Goal: Task Accomplishment & Management: Complete application form

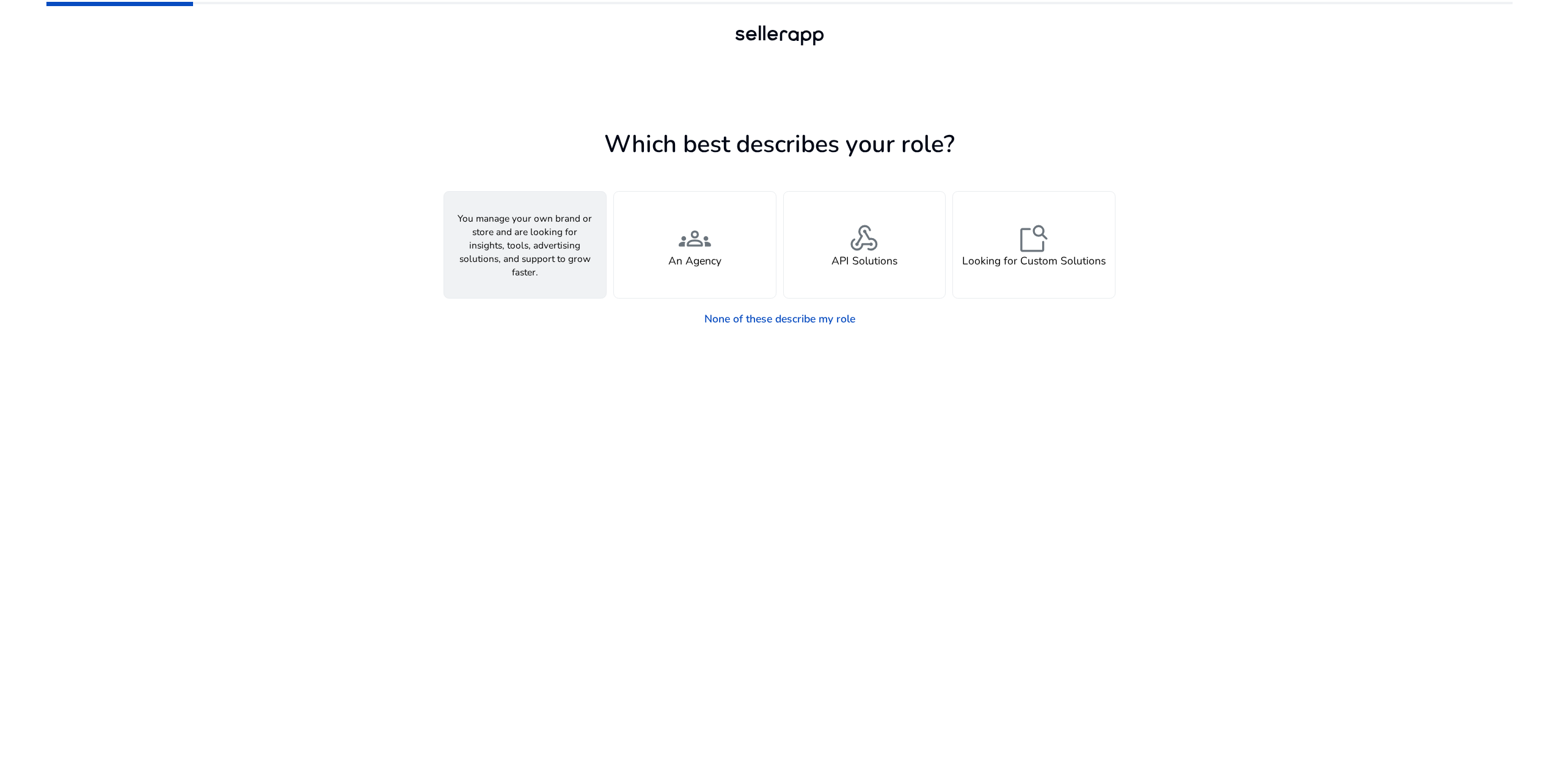
click at [542, 261] on h4 "A Seller" at bounding box center [525, 261] width 39 height 13
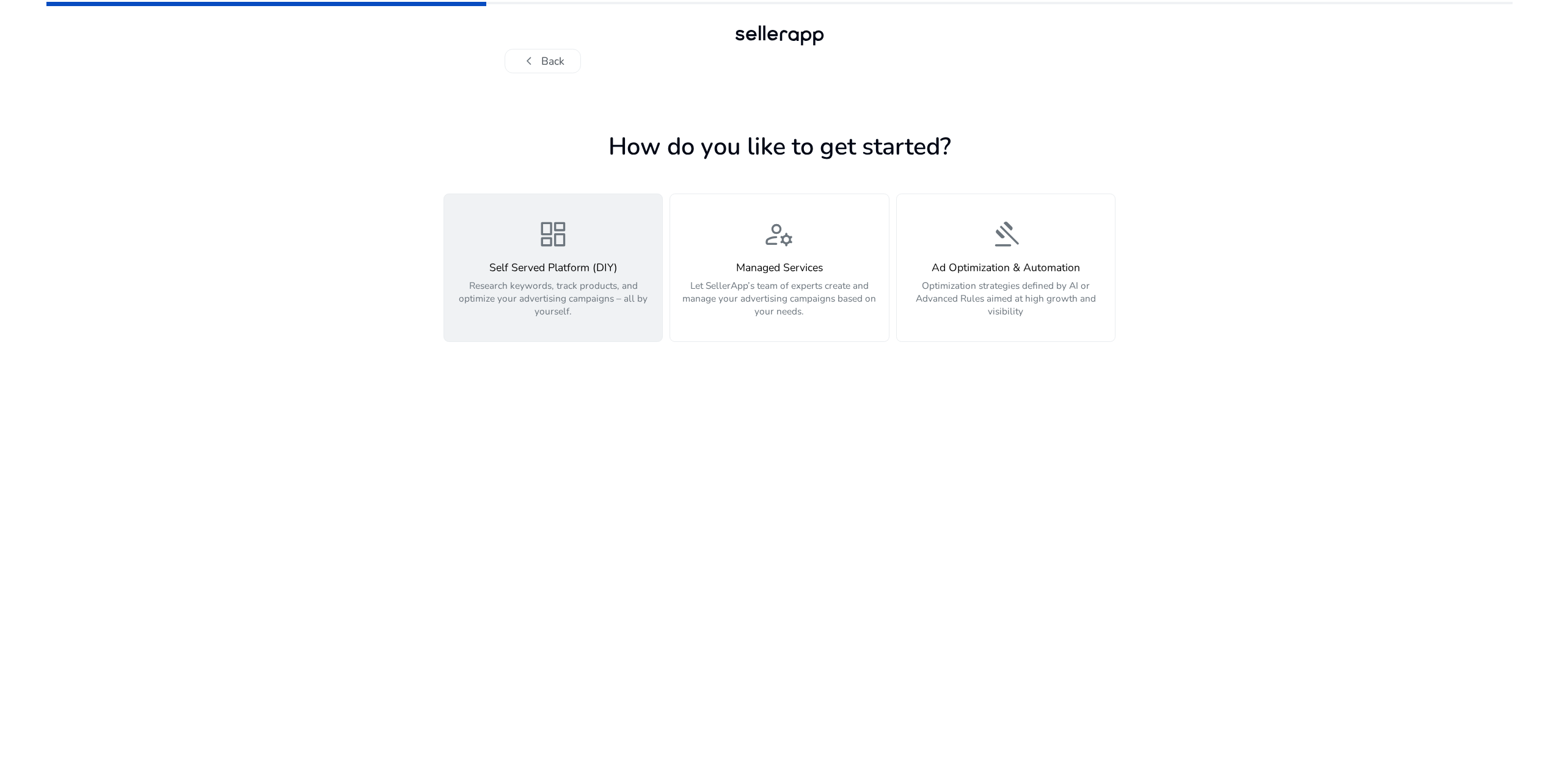
click at [589, 309] on p "Research keywords, track products, and optimize your advertising campaigns – al…" at bounding box center [553, 298] width 202 height 39
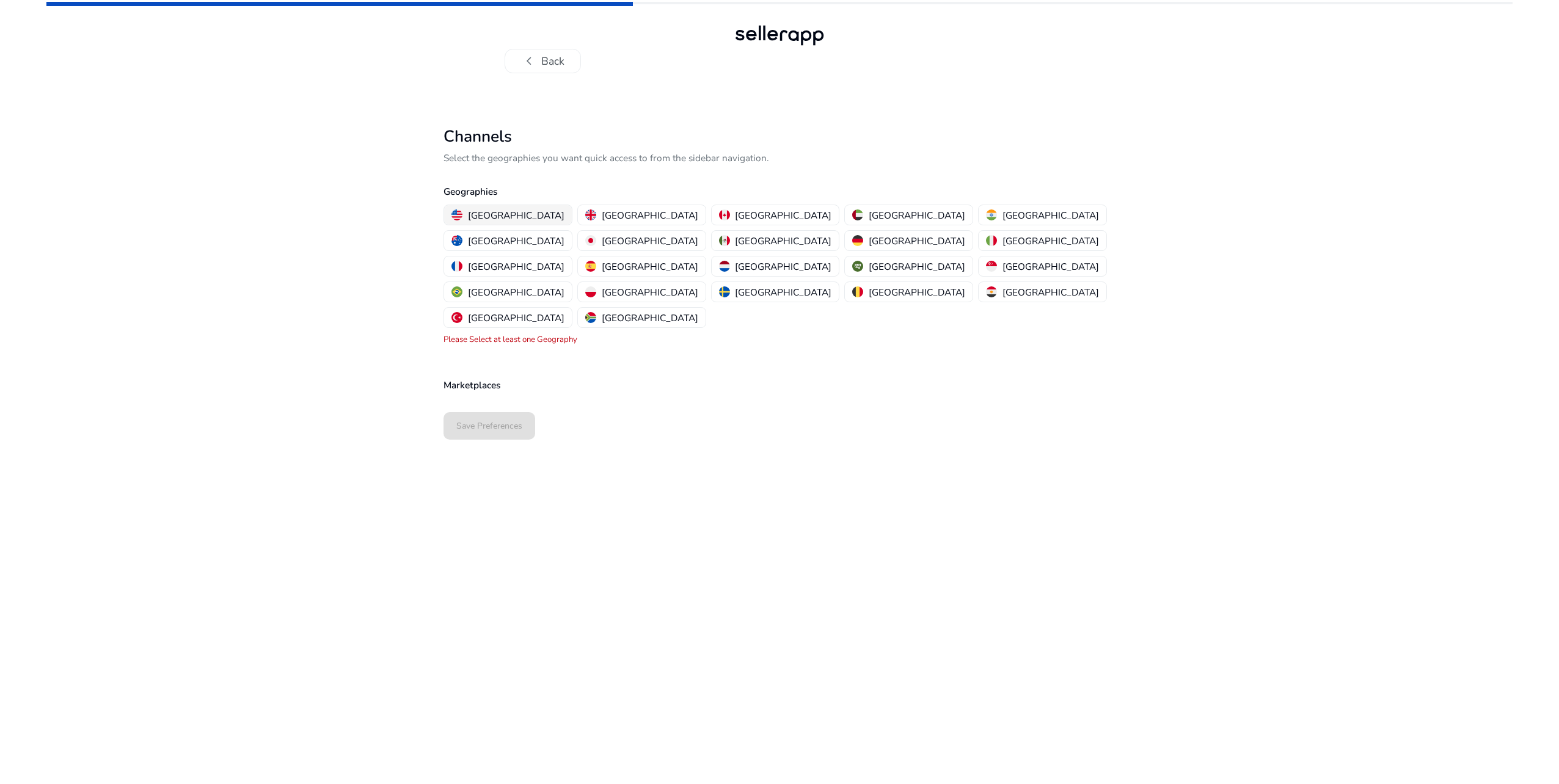
click at [501, 210] on p "[GEOGRAPHIC_DATA]" at bounding box center [516, 215] width 96 height 13
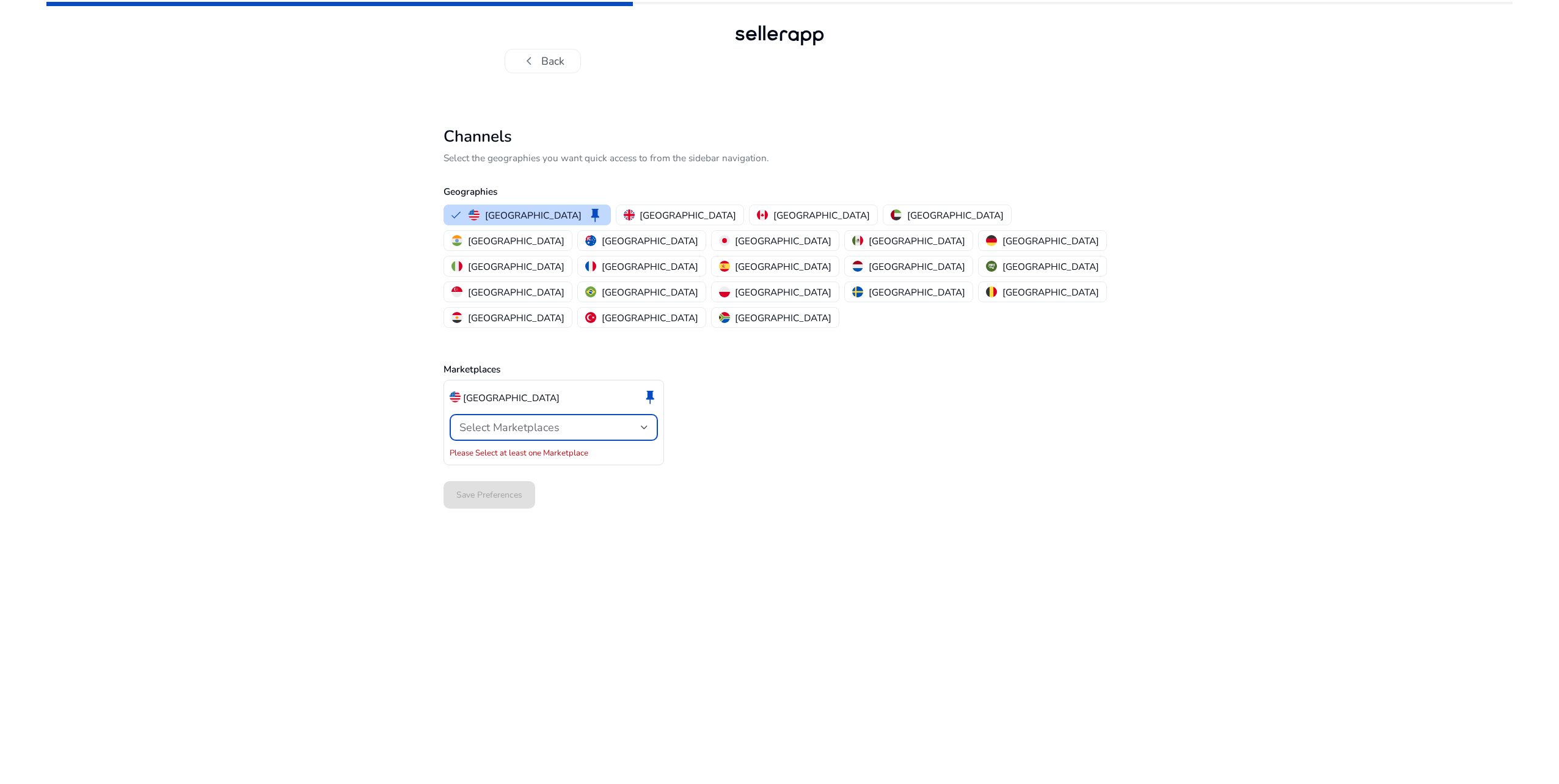
click at [640, 421] on div "Select Marketplaces" at bounding box center [550, 427] width 181 height 14
click at [533, 370] on div at bounding box center [779, 392] width 1559 height 784
click at [845, 232] on button "[GEOGRAPHIC_DATA]" at bounding box center [908, 240] width 128 height 19
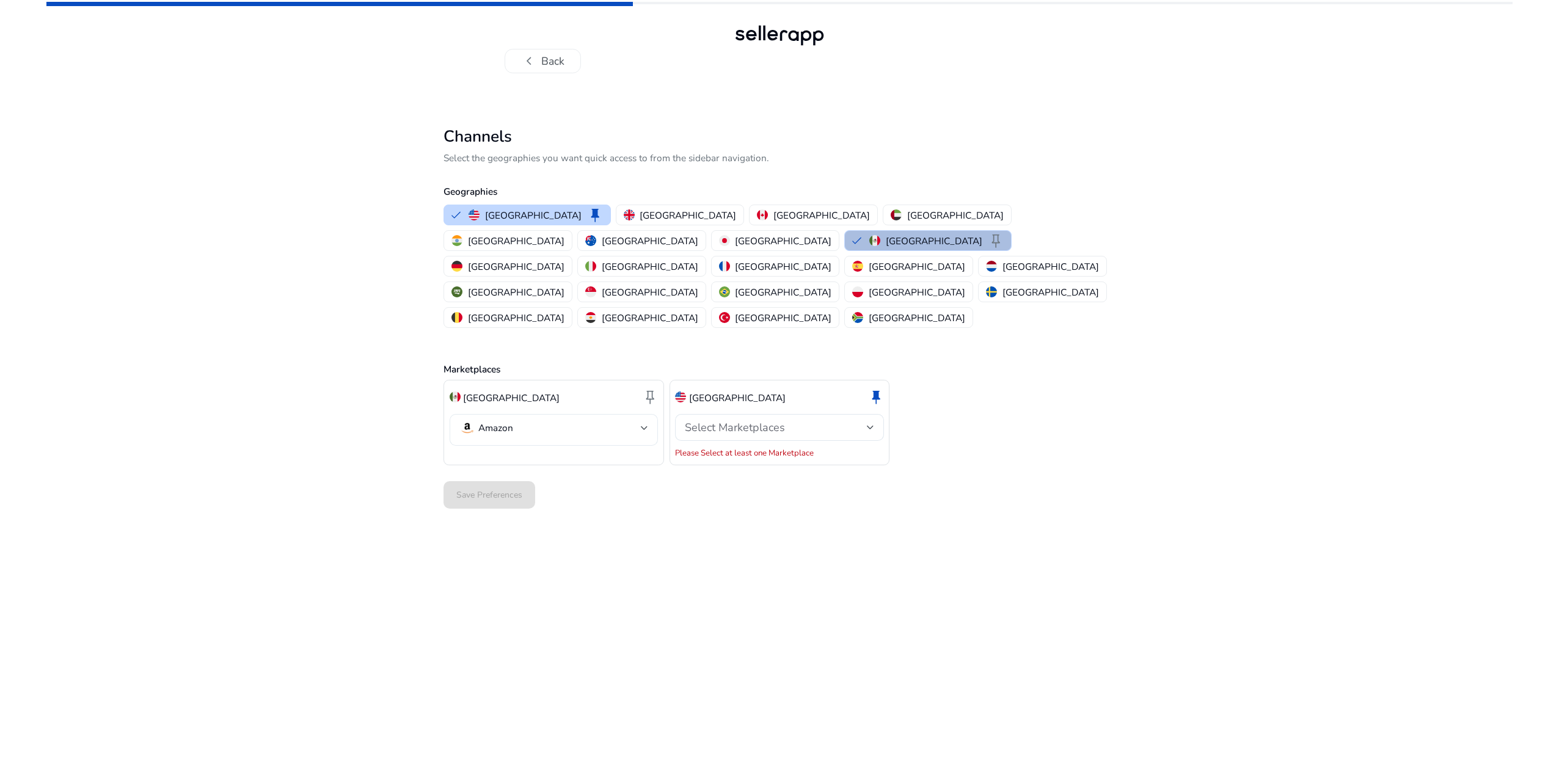
click at [627, 420] on mat-select-trigger "Amazon" at bounding box center [550, 428] width 181 height 16
click at [627, 372] on div at bounding box center [779, 392] width 1559 height 784
click at [735, 286] on p "[GEOGRAPHIC_DATA]" at bounding box center [783, 292] width 96 height 13
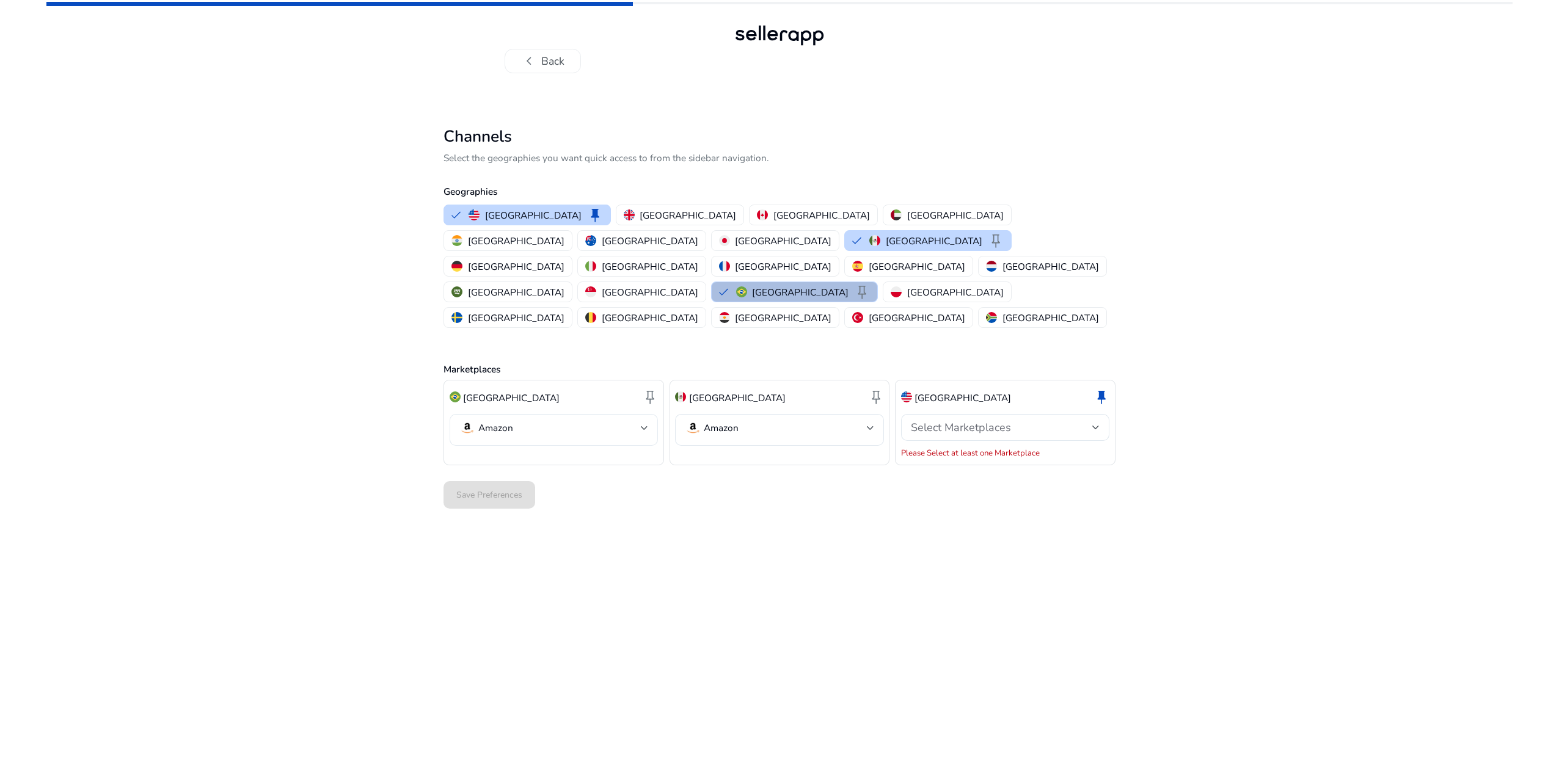
click at [617, 420] on mat-select-trigger "Amazon" at bounding box center [550, 428] width 181 height 16
click at [617, 377] on div at bounding box center [779, 392] width 1559 height 784
click at [736, 287] on img "button" at bounding box center [741, 292] width 11 height 11
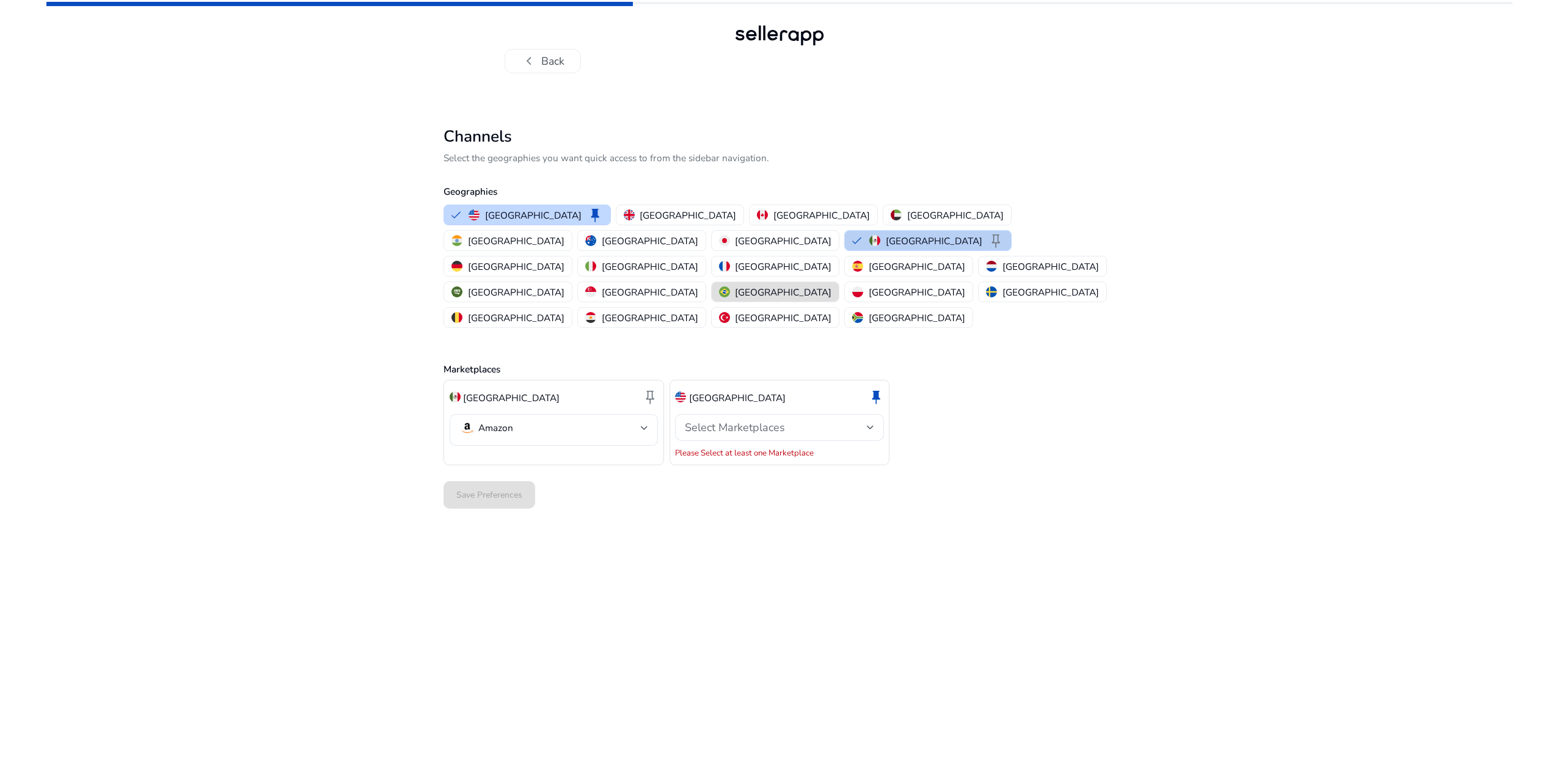
click at [870, 236] on img "button" at bounding box center [875, 240] width 11 height 11
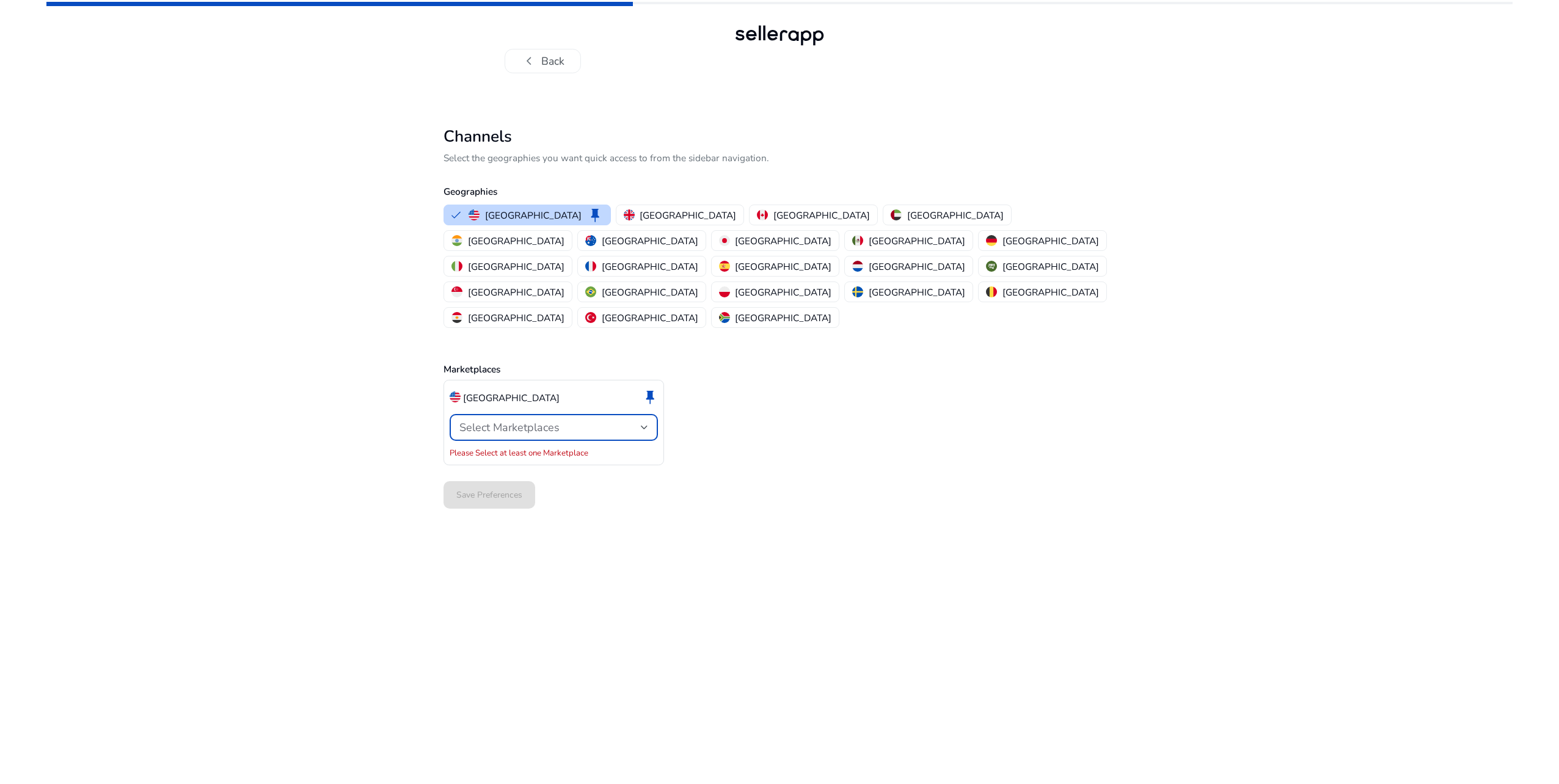
click at [557, 420] on span "Select Marketplaces" at bounding box center [509, 427] width 100 height 15
click at [523, 407] on p "Amazon" at bounding box center [513, 407] width 35 height 14
click at [728, 388] on div at bounding box center [779, 392] width 1559 height 784
click at [502, 475] on span "Save Preferences" at bounding box center [489, 482] width 66 height 13
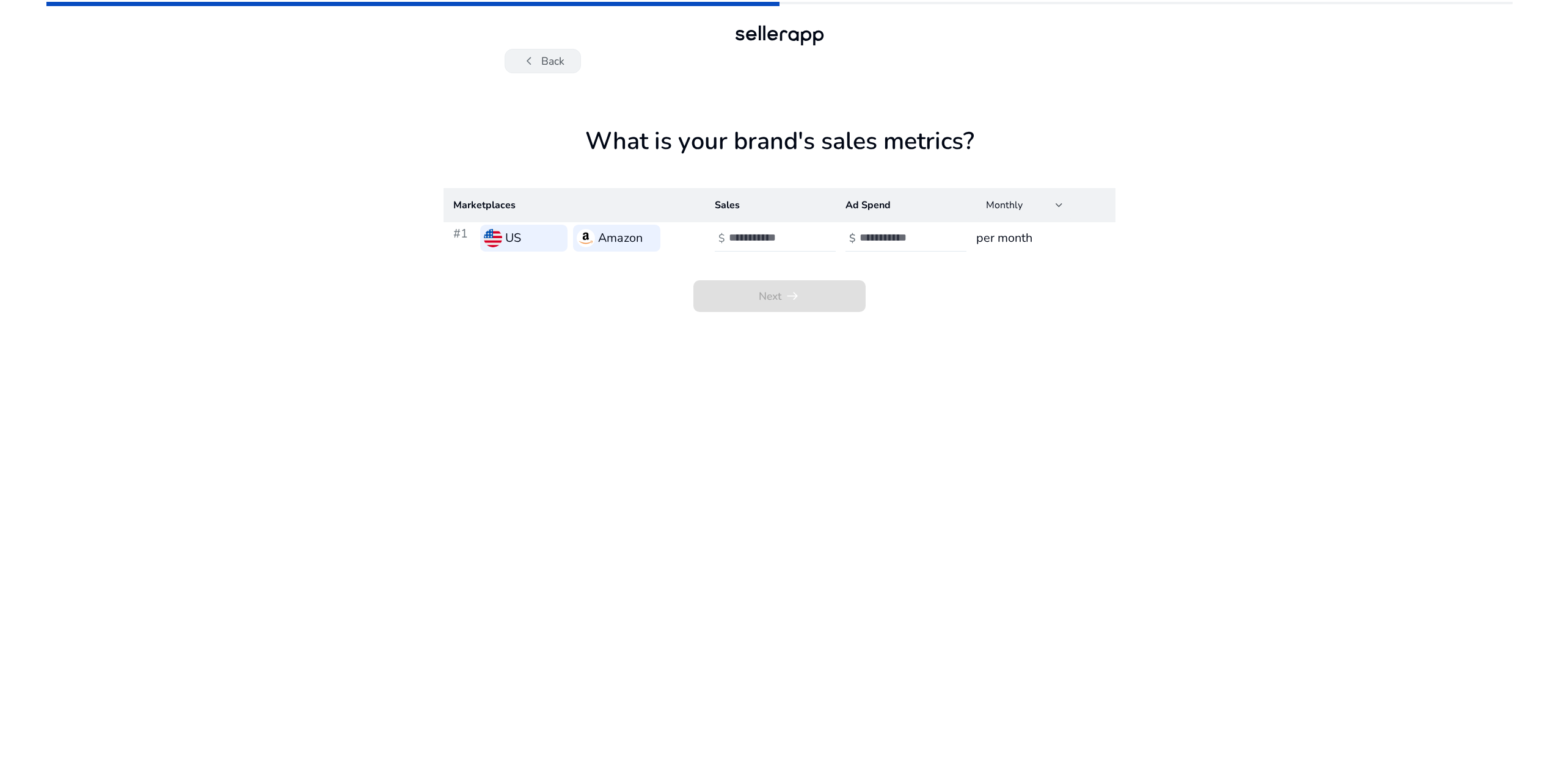
click at [535, 62] on span "chevron_left" at bounding box center [529, 61] width 16 height 16
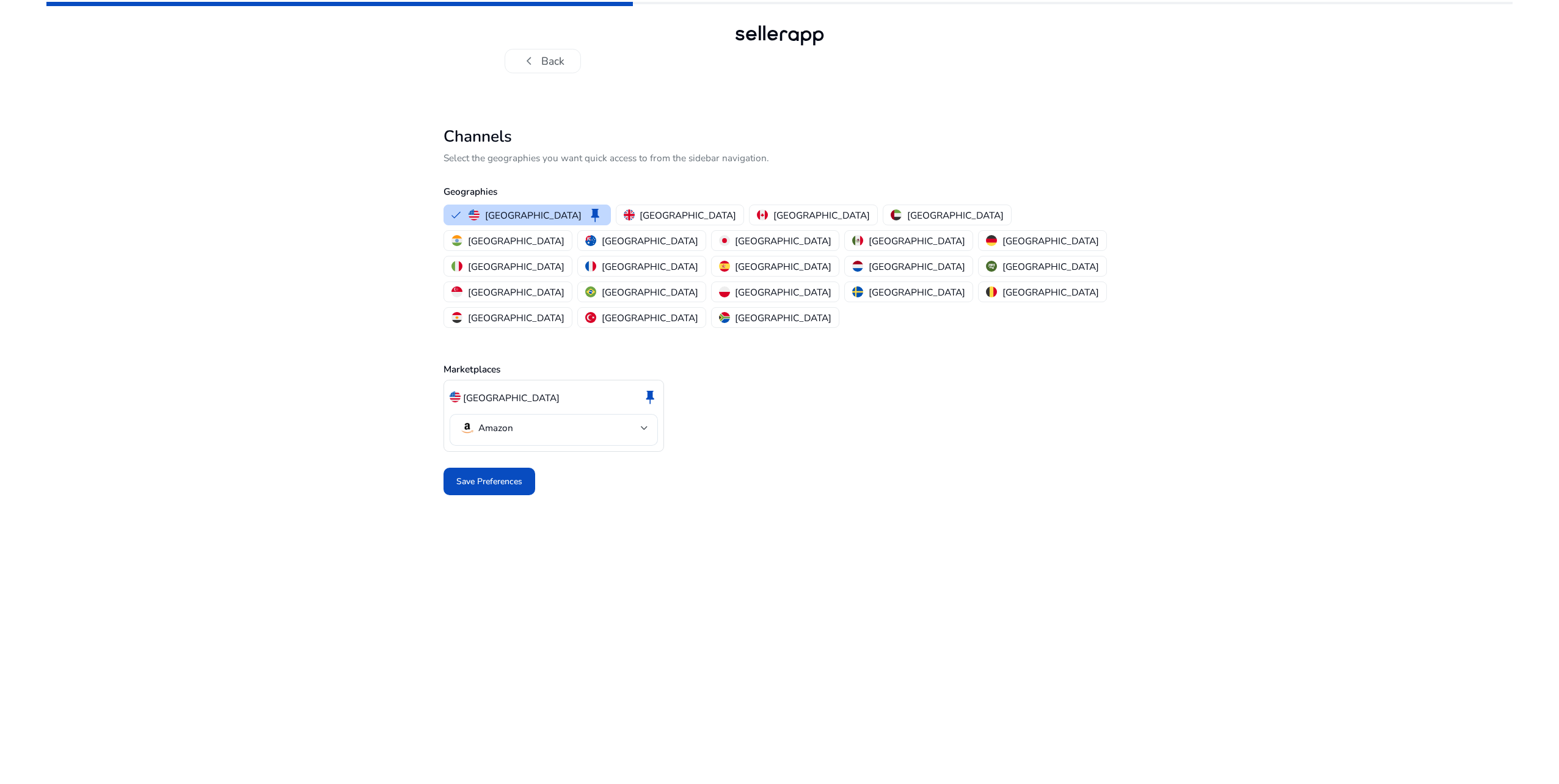
click at [535, 62] on span "chevron_left" at bounding box center [529, 61] width 16 height 16
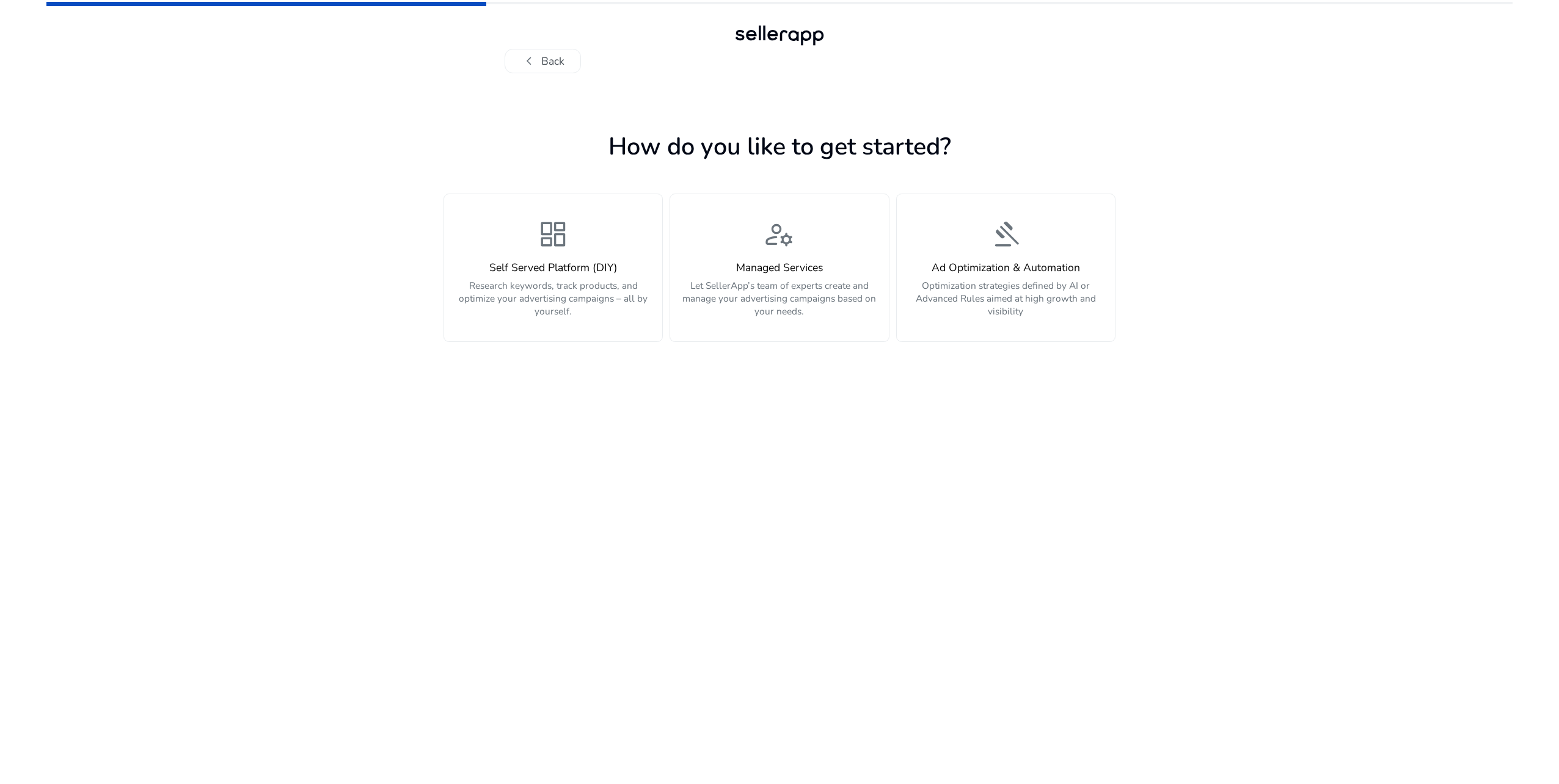
click at [535, 62] on span "chevron_left" at bounding box center [529, 61] width 16 height 16
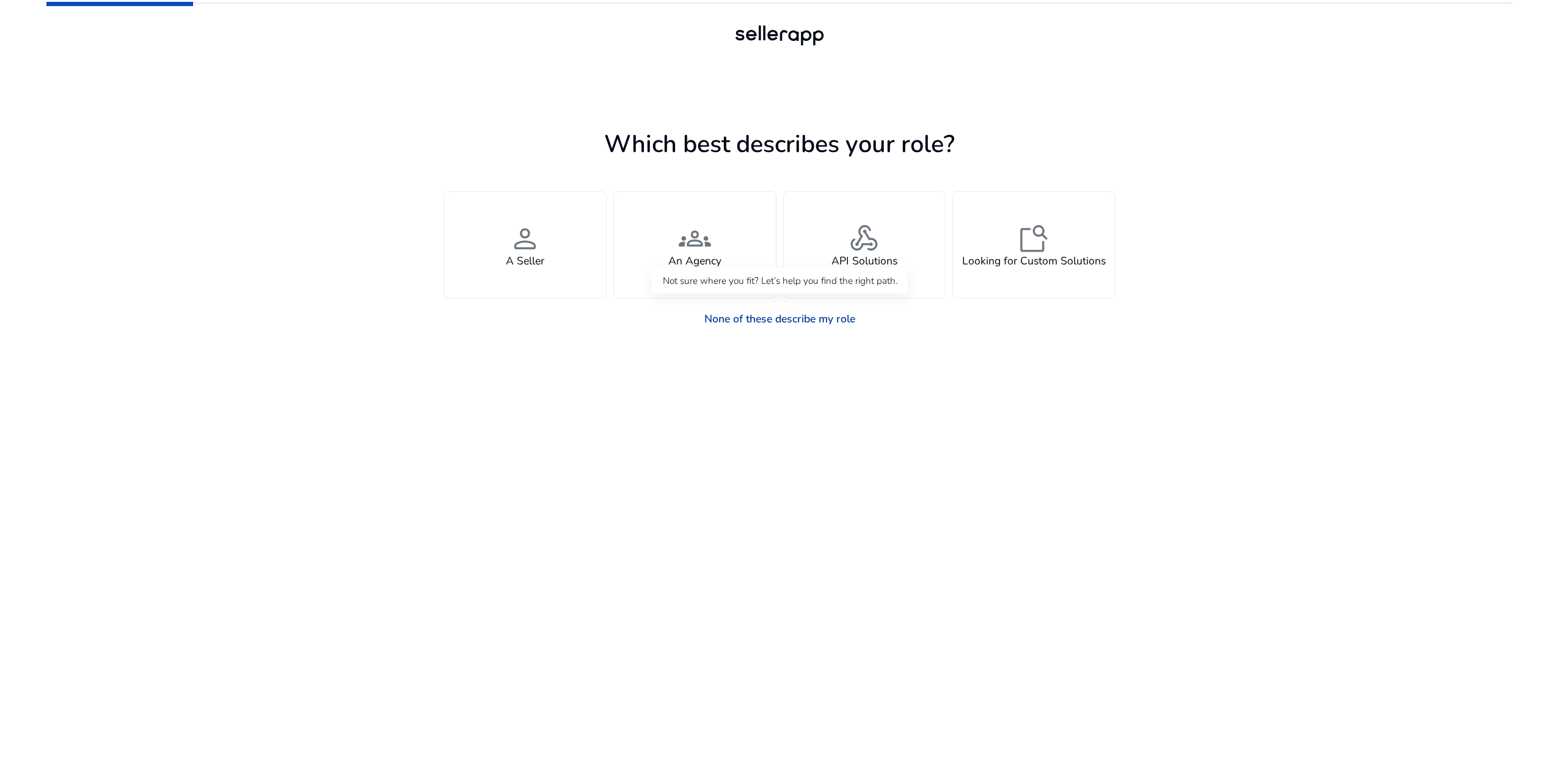
click at [766, 316] on link "None of these describe my role" at bounding box center [779, 319] width 172 height 27
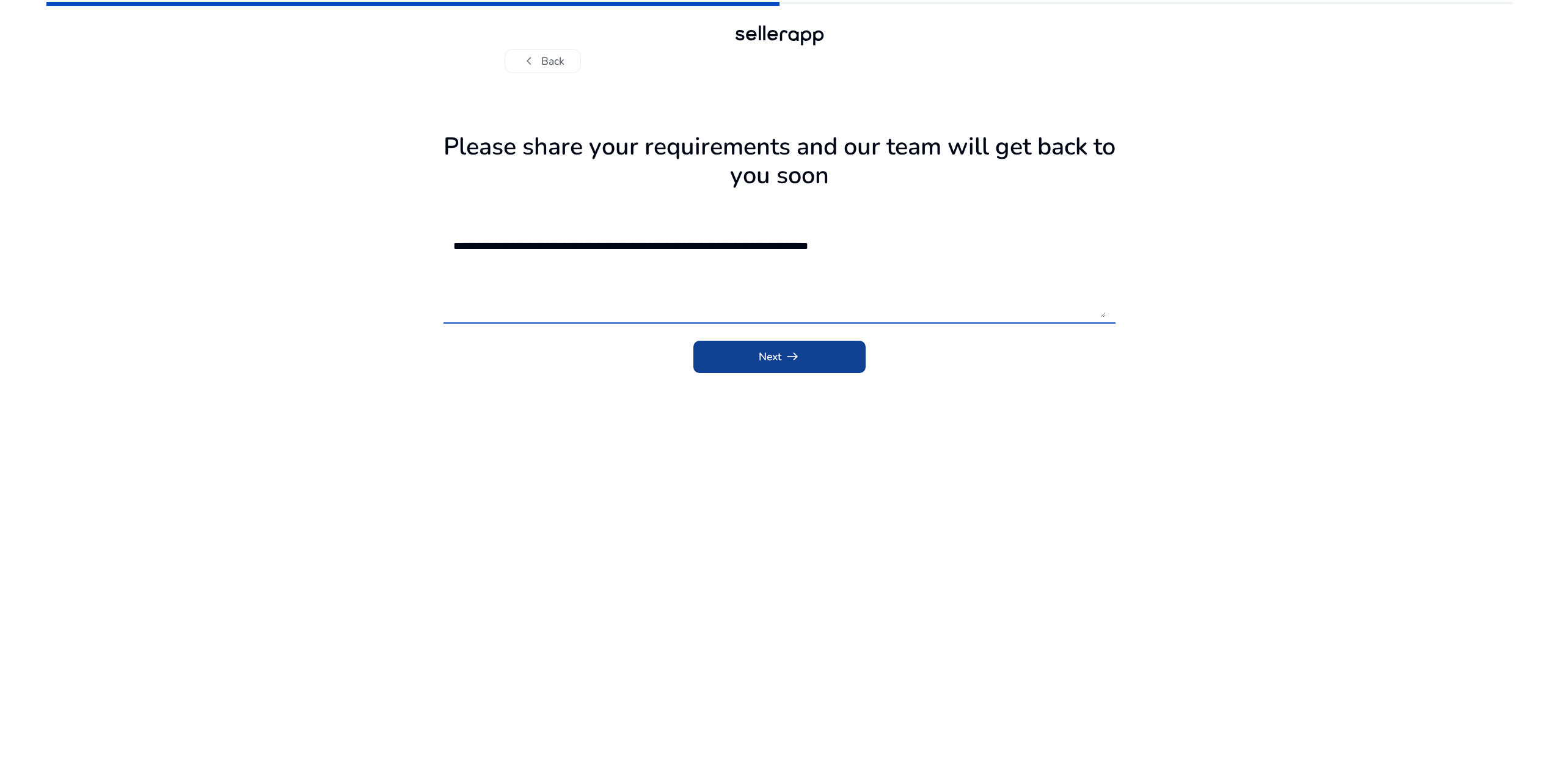
type textarea "**********"
click at [797, 365] on span "arrow_right_alt" at bounding box center [792, 357] width 16 height 16
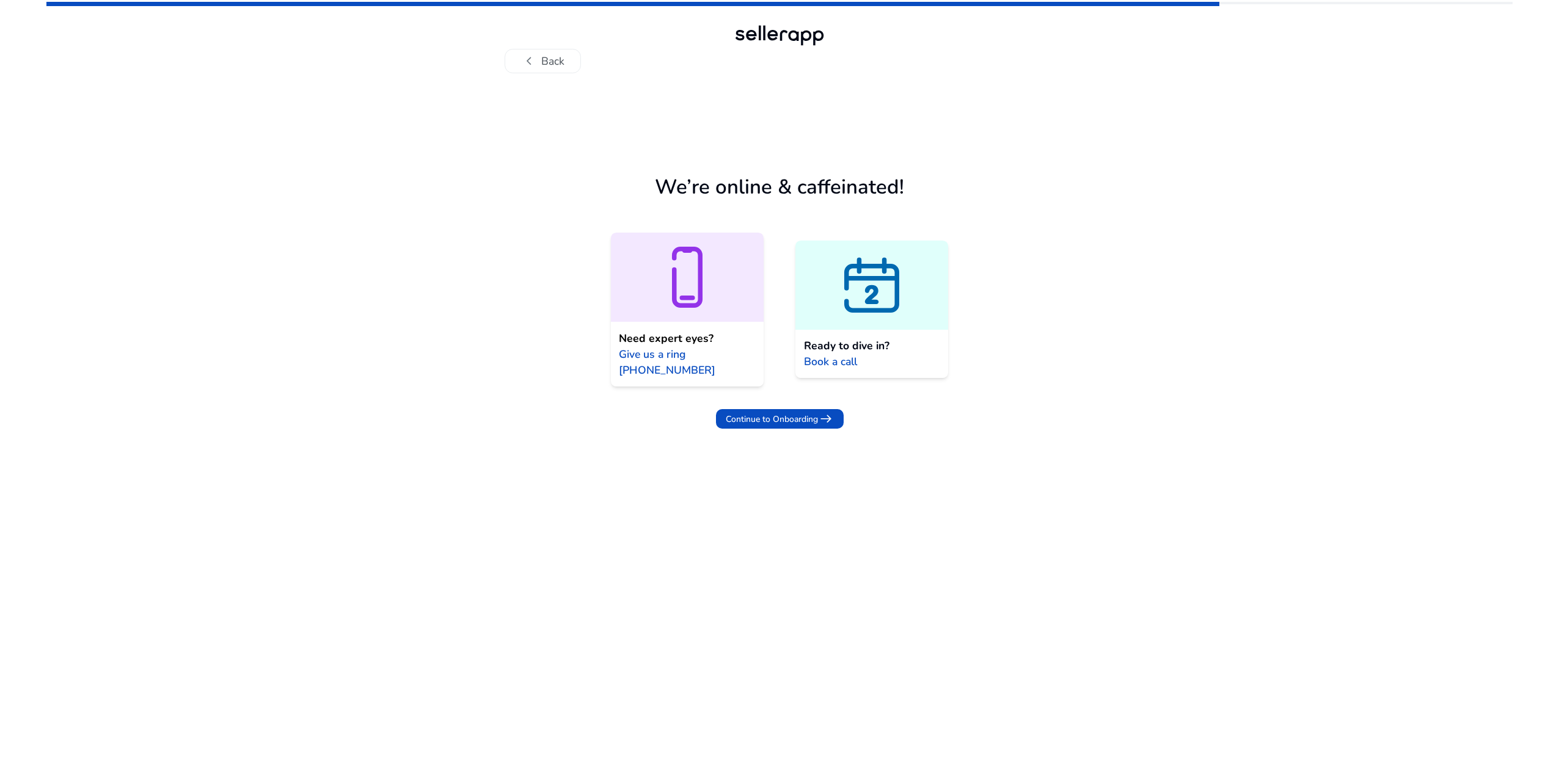
click at [864, 325] on div at bounding box center [872, 285] width 153 height 89
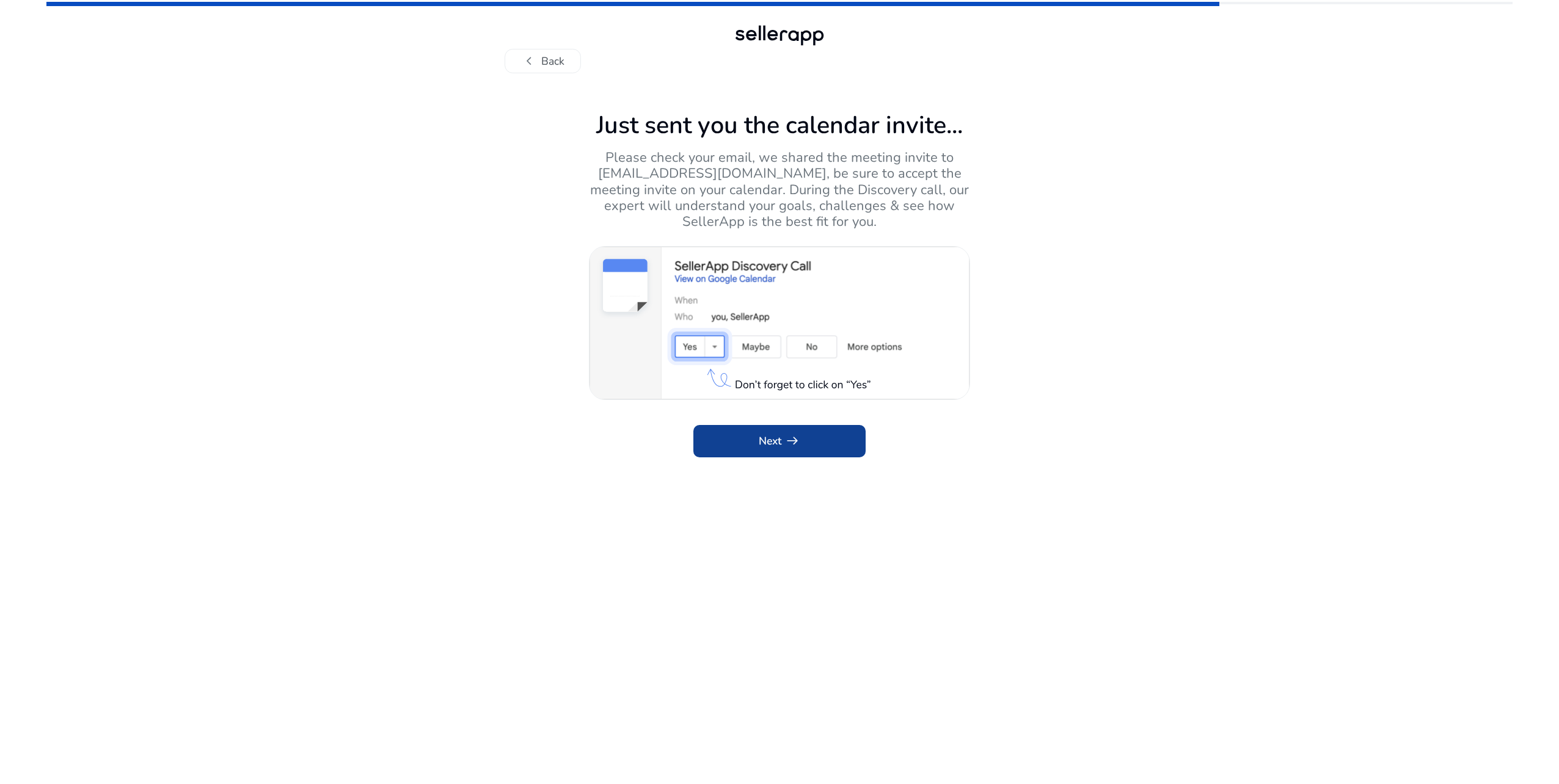
click at [809, 441] on span at bounding box center [779, 441] width 172 height 29
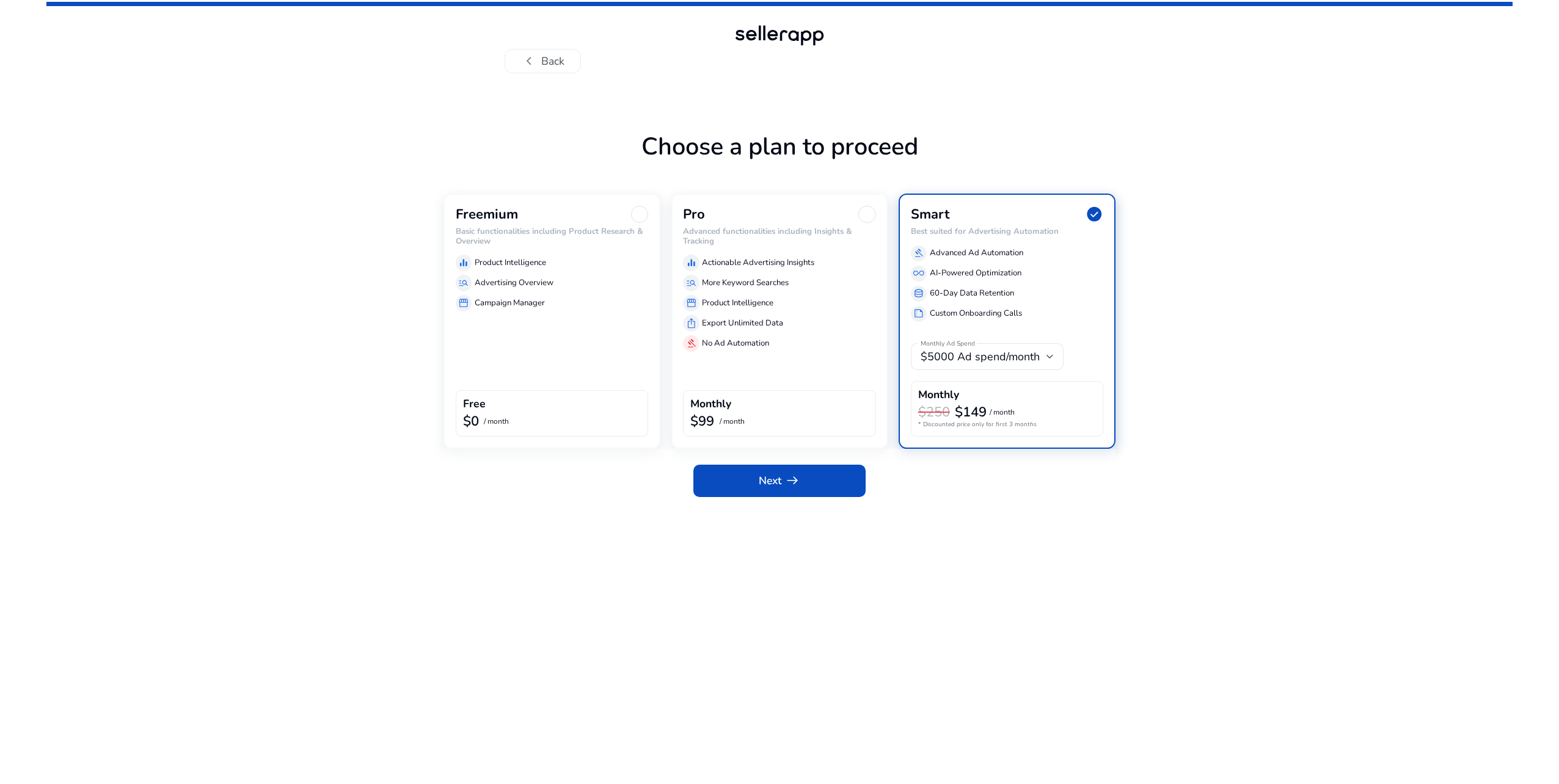
click at [527, 386] on div "Freemium Basic functionalities including Product Research & Overview equalizer …" at bounding box center [552, 321] width 217 height 255
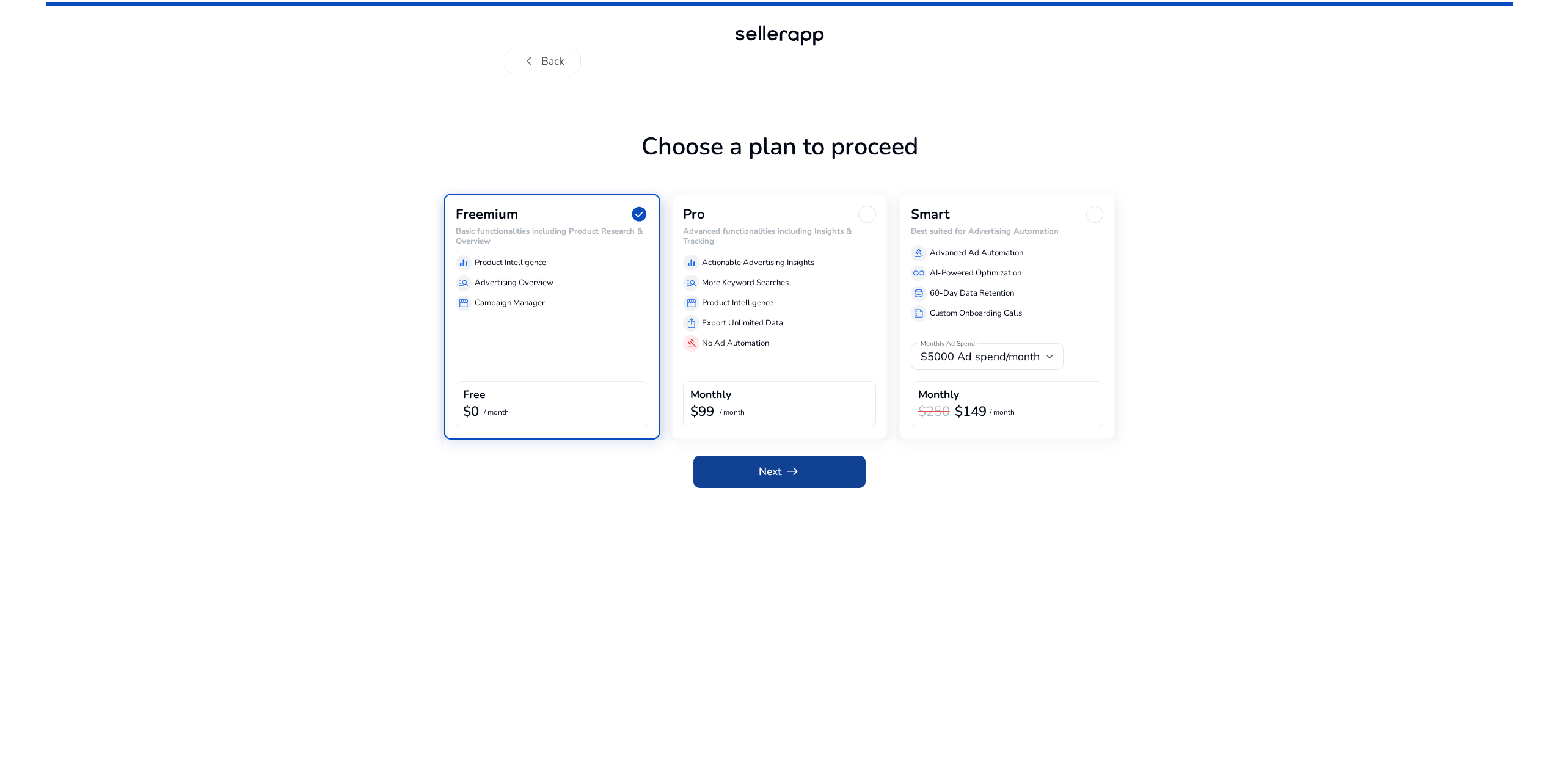
click at [809, 479] on span at bounding box center [779, 472] width 172 height 29
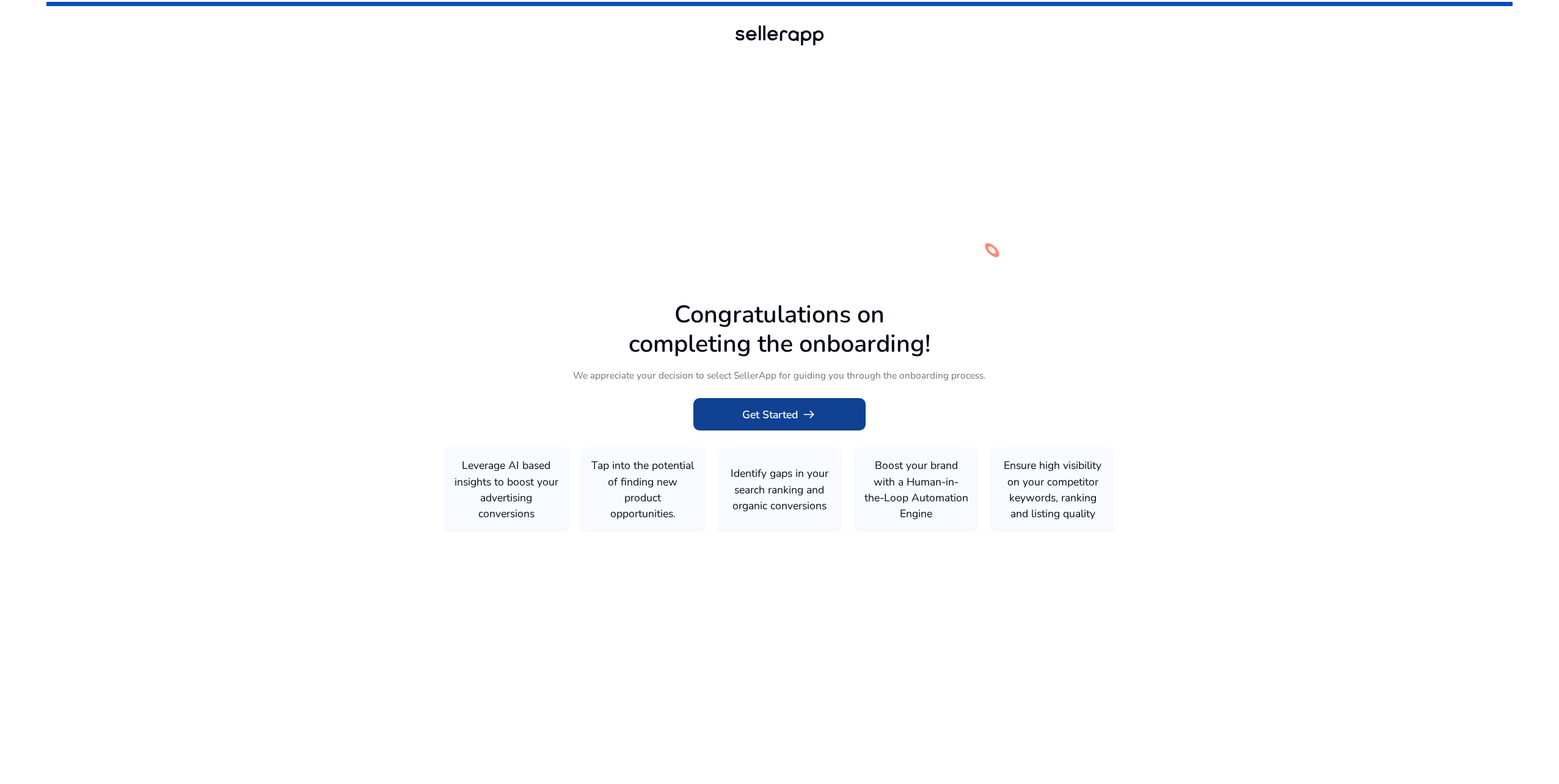
click at [806, 420] on span "arrow_right_alt" at bounding box center [809, 414] width 16 height 16
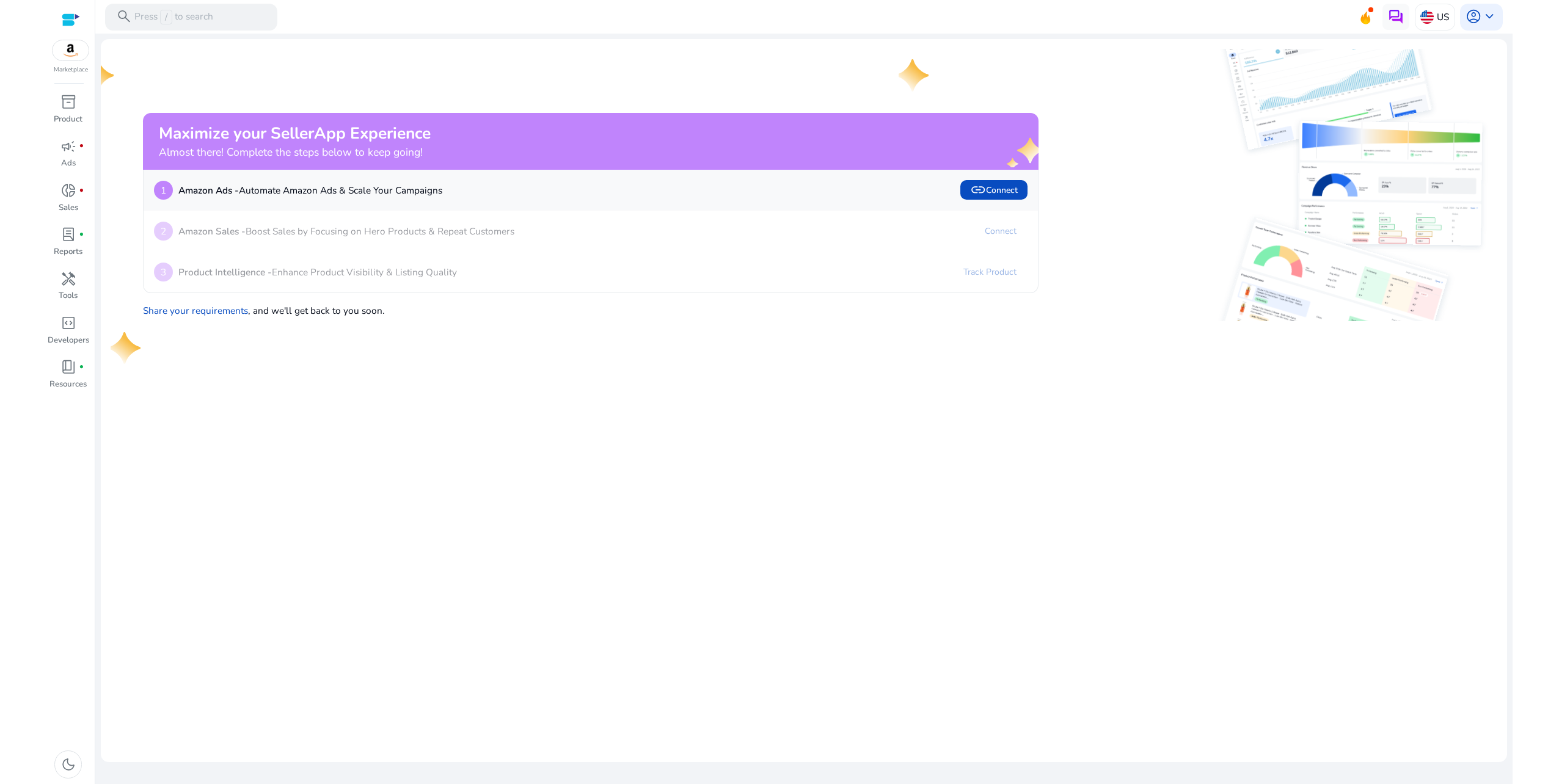
click at [379, 385] on mat-card "Maximize your SellerApp Experience Almost there! Complete the steps below to ke…" at bounding box center [803, 401] width 1406 height 723
click at [178, 310] on link "Share your requirements" at bounding box center [195, 310] width 105 height 13
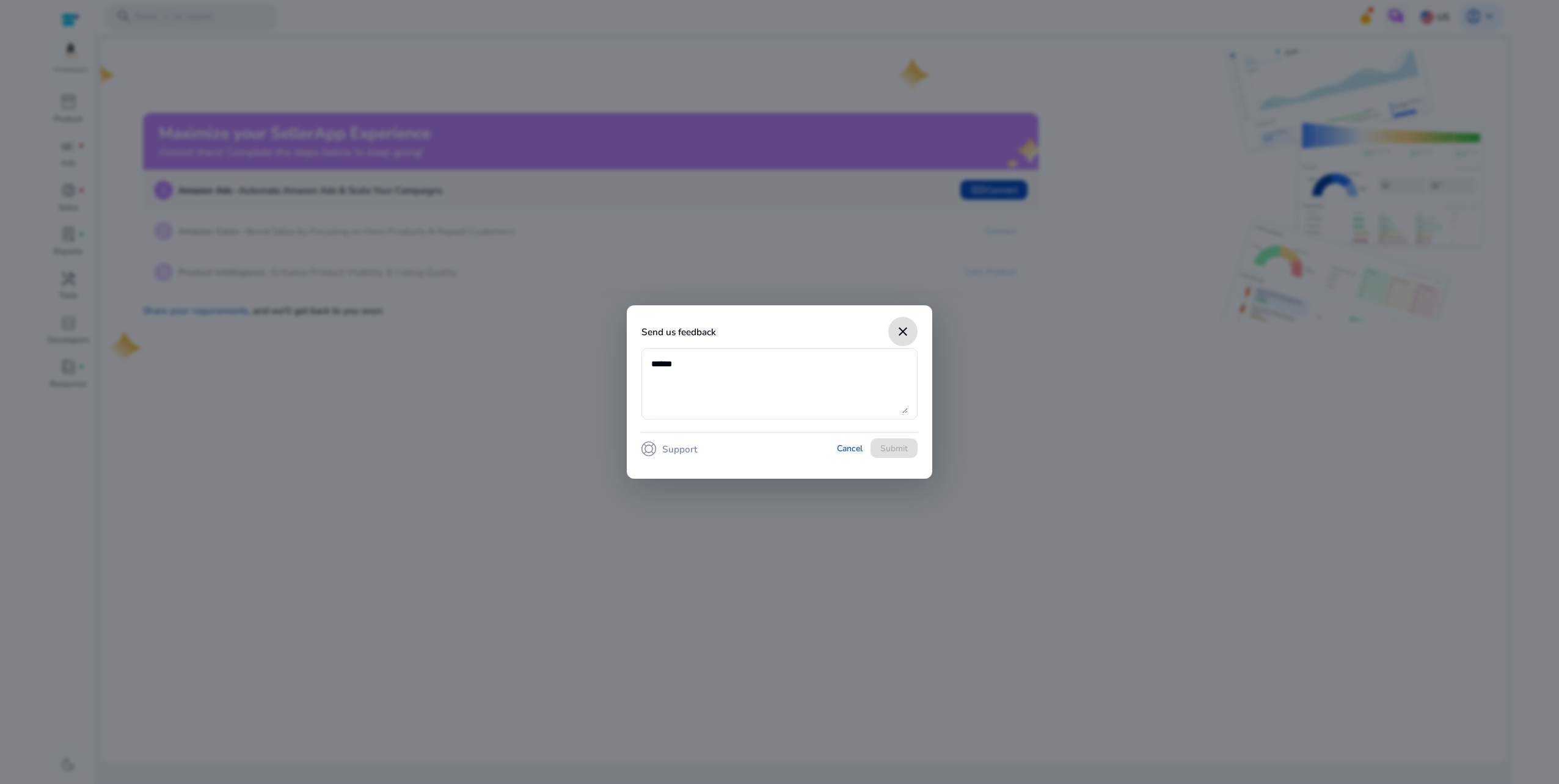
click at [893, 329] on span "close dialog" at bounding box center [903, 331] width 29 height 29
